Goal: Task Accomplishment & Management: Use online tool/utility

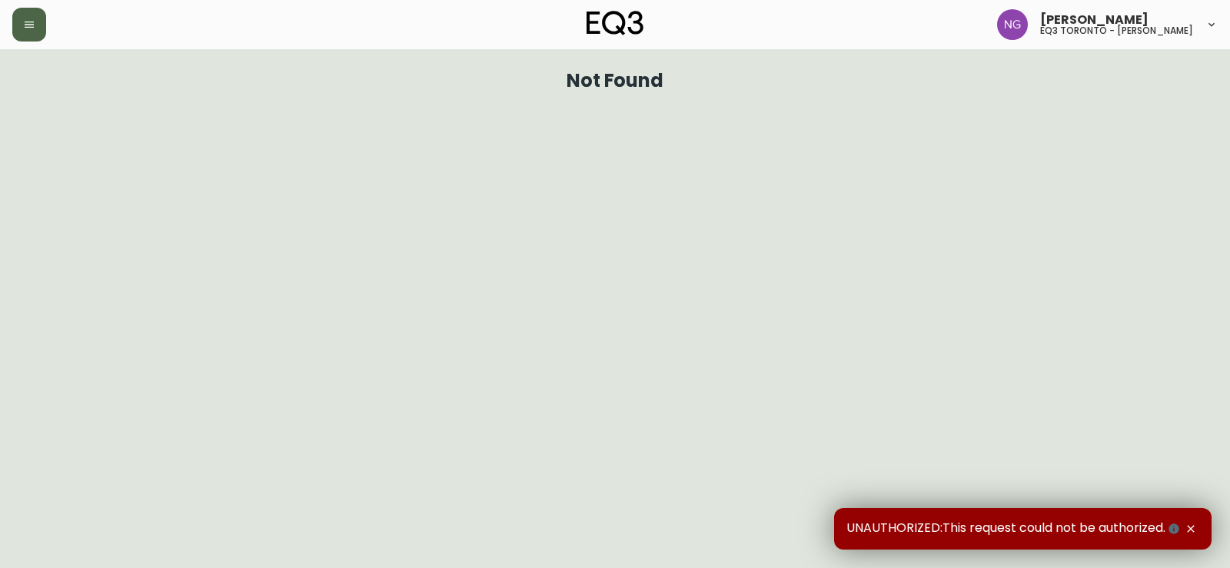
click at [44, 19] on button "button" at bounding box center [29, 25] width 34 height 34
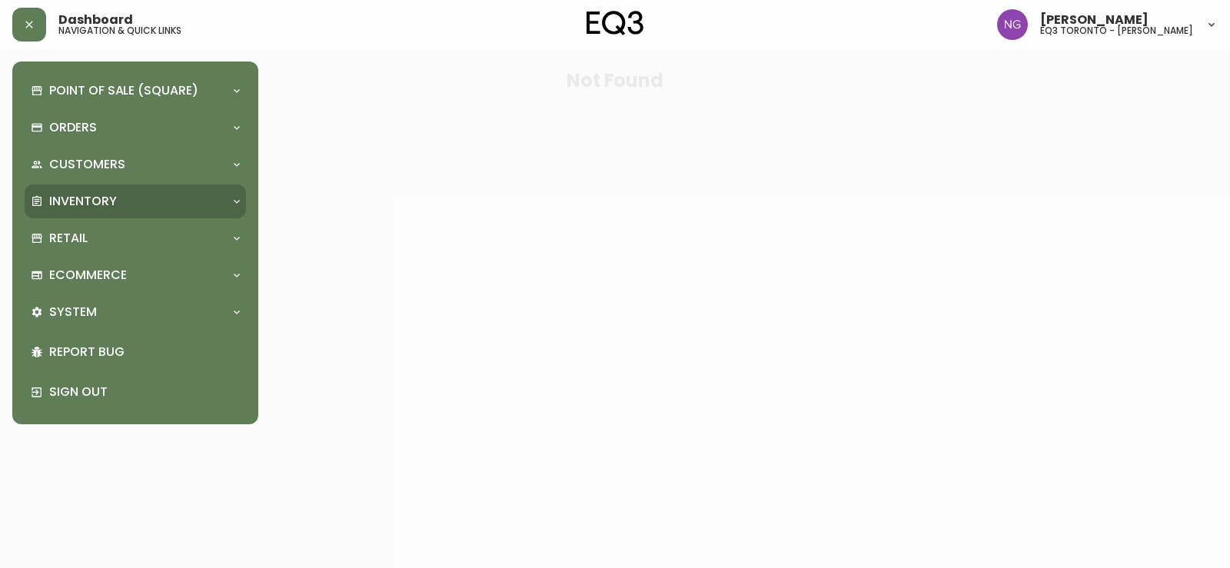
click at [130, 201] on div "Inventory" at bounding box center [128, 201] width 194 height 17
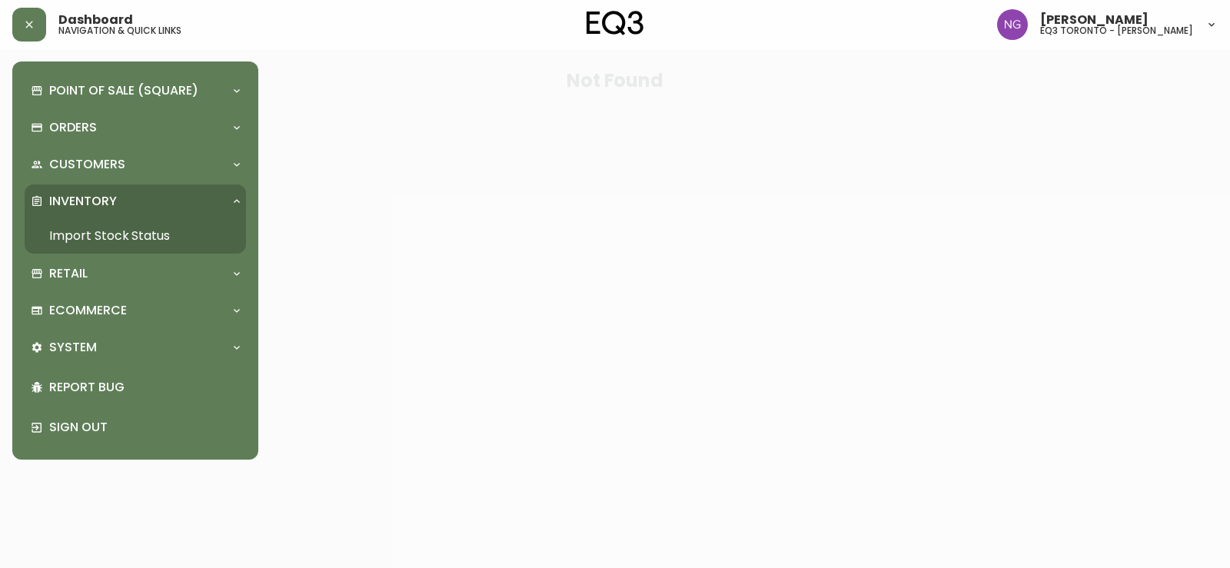
click at [135, 242] on link "Import Stock Status" at bounding box center [135, 235] width 221 height 35
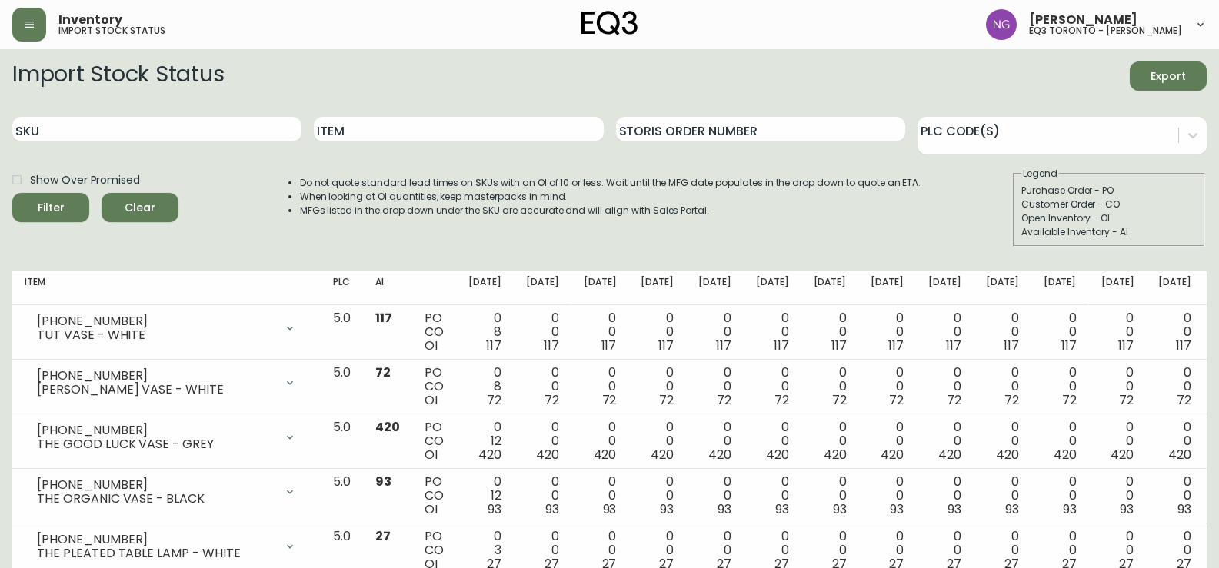
click at [458, 116] on div "Item" at bounding box center [458, 130] width 289 height 50
click at [454, 135] on input "Item" at bounding box center [458, 129] width 289 height 25
click at [12, 193] on button "Filter" at bounding box center [50, 207] width 77 height 29
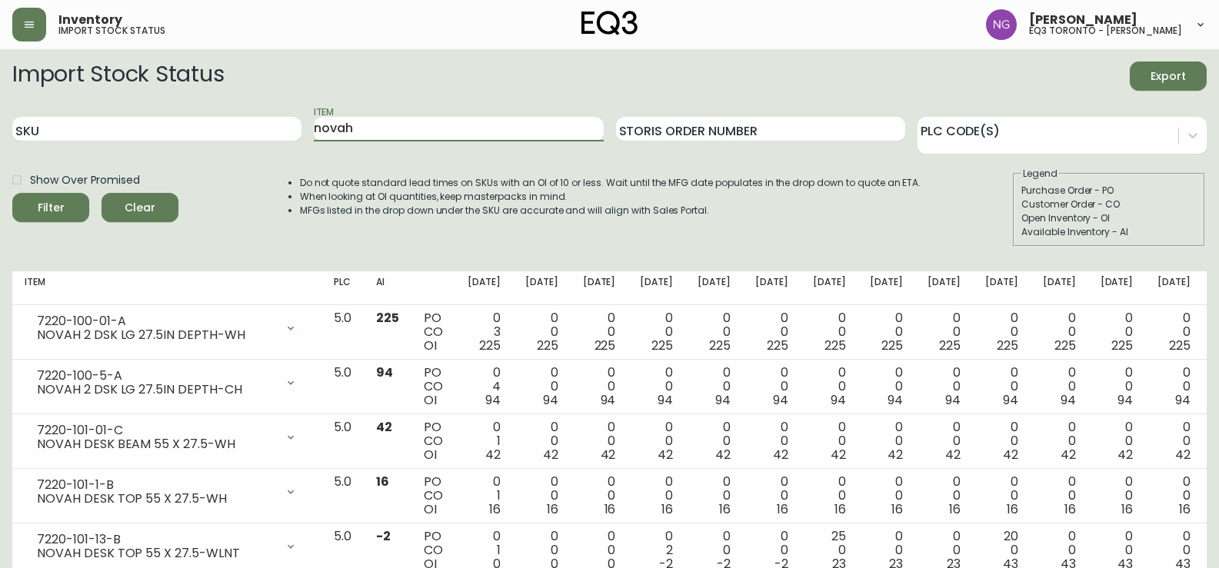
click at [473, 116] on div "Item novah" at bounding box center [458, 130] width 289 height 50
click at [471, 116] on div "Item novah" at bounding box center [458, 130] width 289 height 50
click at [469, 118] on input "novah" at bounding box center [458, 129] width 289 height 25
click at [468, 118] on input "novah" at bounding box center [458, 129] width 289 height 25
paste input "3020-982-16-A"
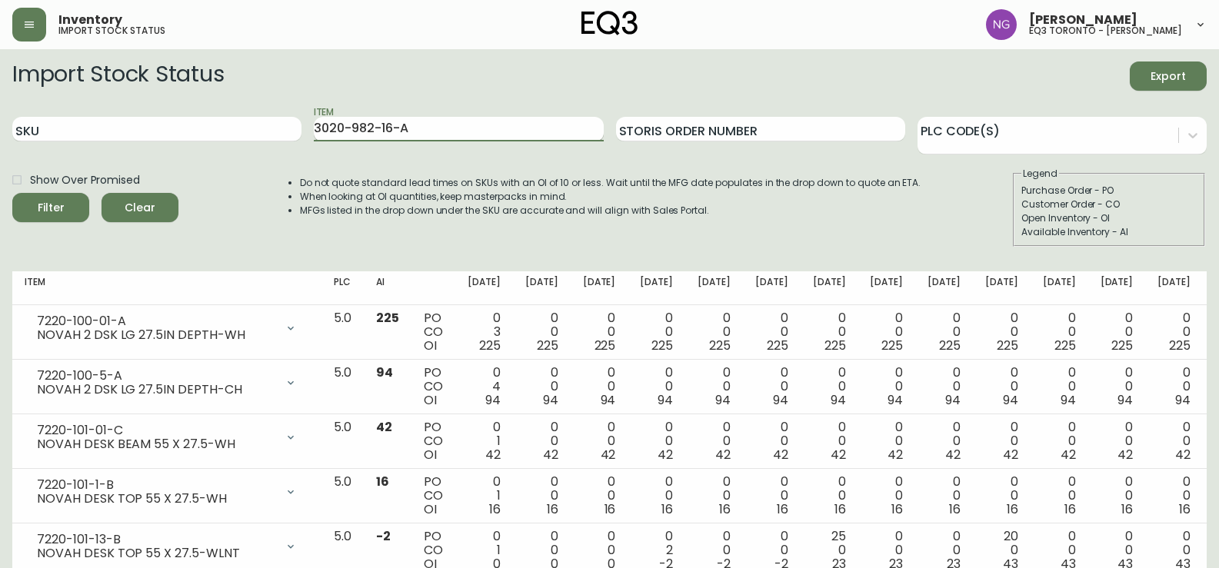
click at [12, 193] on button "Filter" at bounding box center [50, 207] width 77 height 29
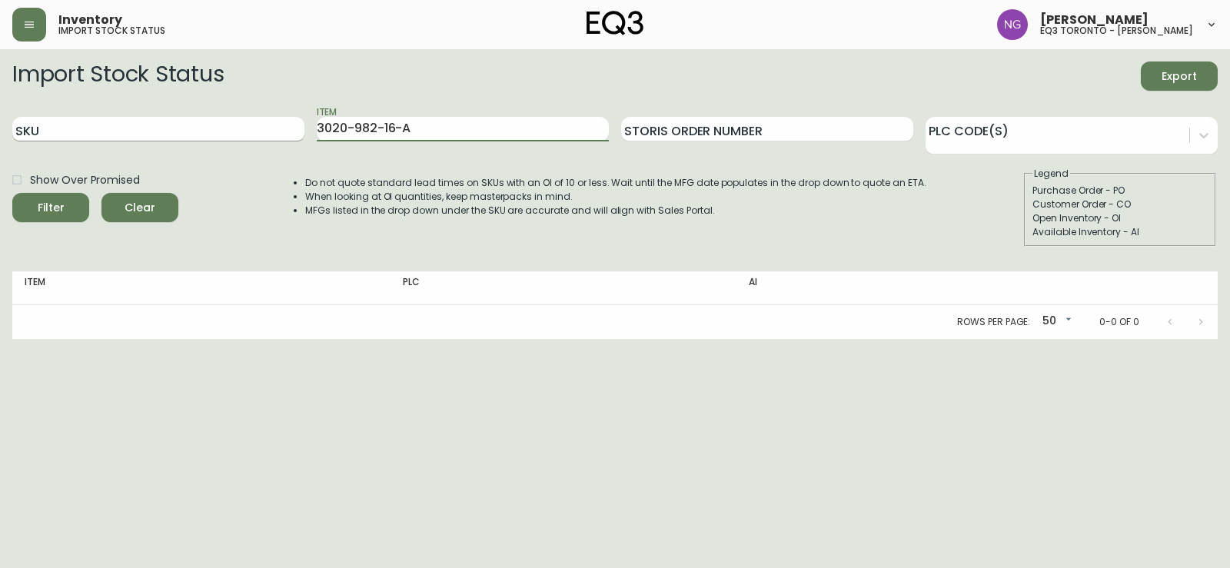
drag, startPoint x: 471, startPoint y: 134, endPoint x: 286, endPoint y: 132, distance: 185.3
click at [286, 132] on div "SKU Item 3020-982-16-A Storis Order Number PLC Code(s)" at bounding box center [615, 130] width 1206 height 50
paste input "40-B"
type input "3020-982-40-B"
click at [12, 193] on button "Filter" at bounding box center [50, 207] width 77 height 29
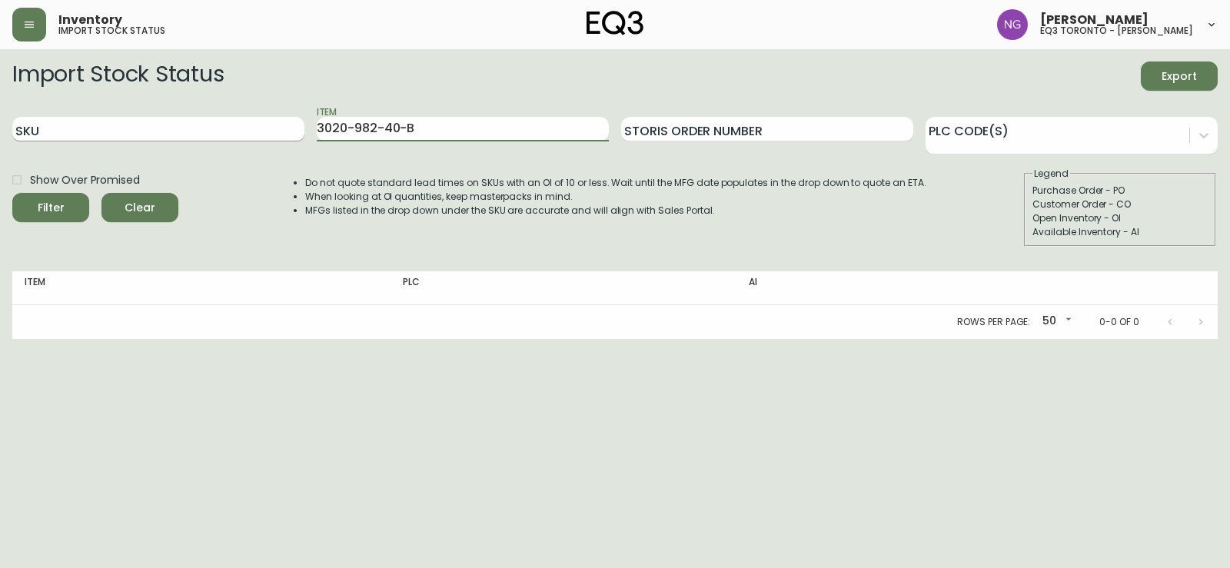
drag, startPoint x: 379, startPoint y: 122, endPoint x: 239, endPoint y: 125, distance: 140.0
click at [248, 122] on div "SKU Item 3020-982-40-B Storis Order Number PLC Code(s)" at bounding box center [615, 130] width 1206 height 50
click at [218, 131] on input "SKU" at bounding box center [158, 129] width 292 height 25
click at [265, 128] on input "SKU" at bounding box center [158, 129] width 292 height 25
paste input "3020-982-40-B"
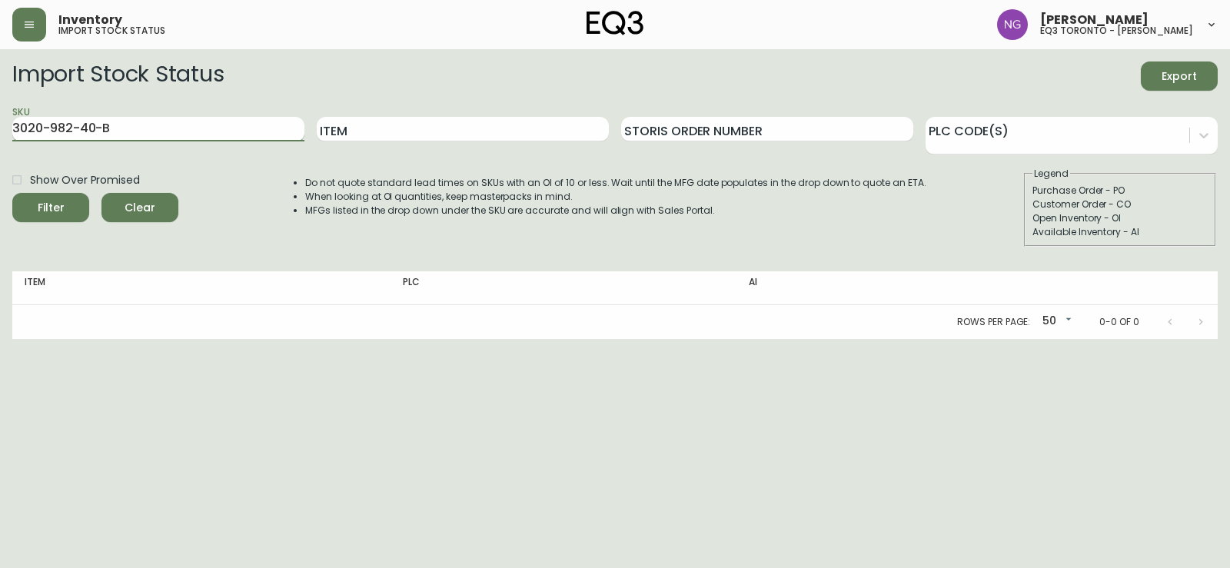
click at [12, 193] on button "Filter" at bounding box center [50, 207] width 77 height 29
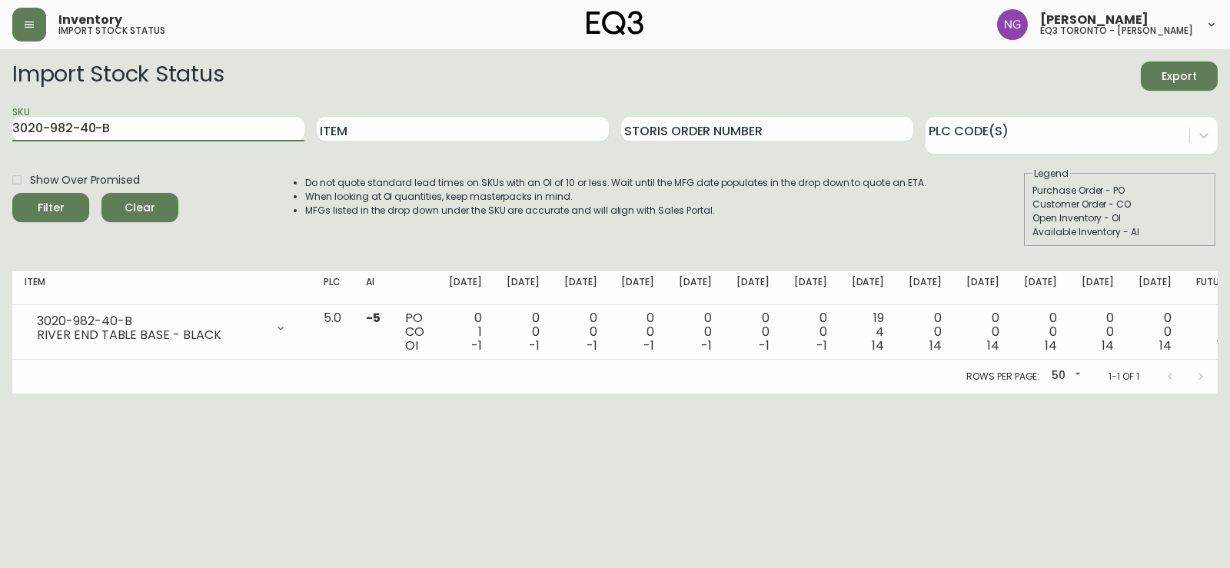
drag, startPoint x: 134, startPoint y: 128, endPoint x: 0, endPoint y: 128, distance: 133.8
click at [0, 128] on main "Import Stock Status Export SKU 3020-982-40-B Item Storis Order Number PLC Code(…" at bounding box center [615, 221] width 1230 height 344
paste input "16-A"
type input "3020-982-16-A"
click at [12, 193] on button "Filter" at bounding box center [50, 207] width 77 height 29
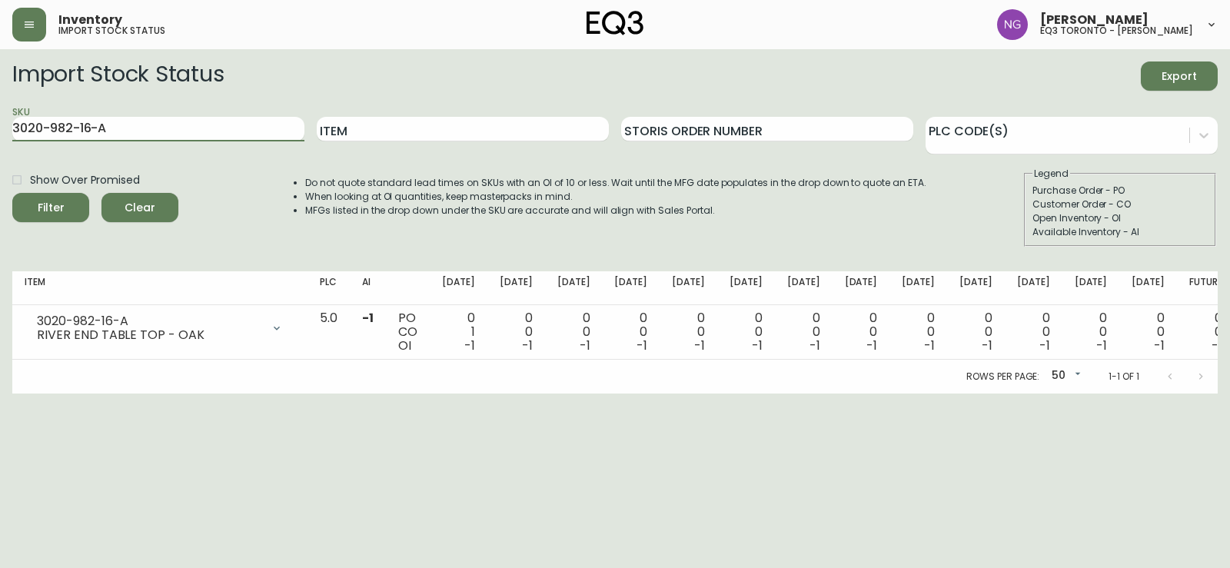
drag, startPoint x: 182, startPoint y: 126, endPoint x: 0, endPoint y: 127, distance: 182.2
click at [0, 127] on main "Import Stock Status Export SKU 3020-982-16-A Item Storis Order Number PLC Code(…" at bounding box center [615, 221] width 1230 height 344
click at [388, 119] on input "Item" at bounding box center [463, 129] width 292 height 25
type input "liv"
click at [12, 193] on button "Filter" at bounding box center [50, 207] width 77 height 29
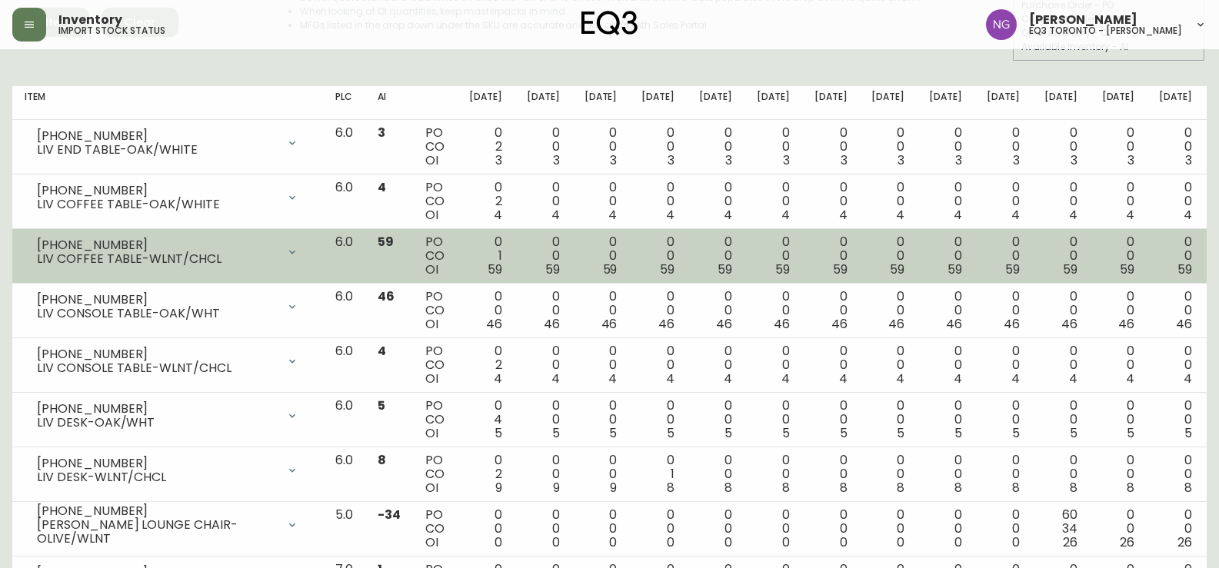
scroll to position [108, 0]
